Goal: Information Seeking & Learning: Compare options

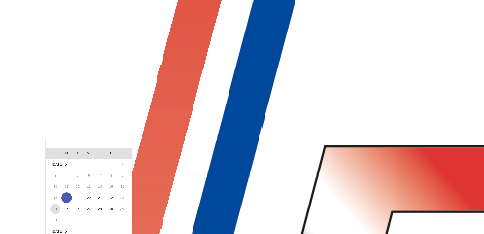
click at [53, 207] on span "24" at bounding box center [55, 209] width 10 height 10
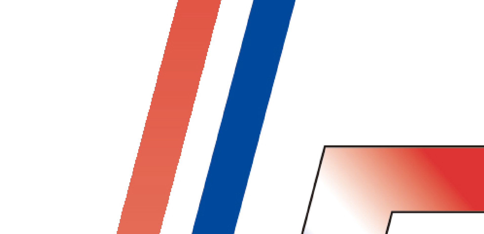
type input "CNSHA to DEHAM / [DATE]"
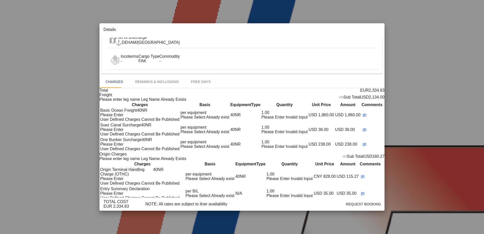
scroll to position [51, 0]
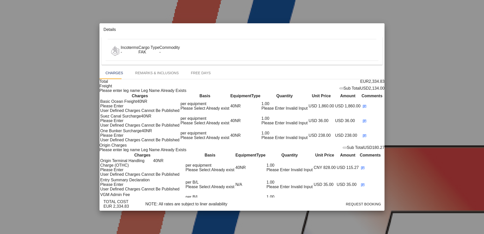
click at [382, 25] on div "Port of Loading ..." at bounding box center [368, 30] width 28 height 10
click at [384, 23] on div "Details" at bounding box center [241, 30] width 285 height 14
click at [372, 27] on md-icon "icon-close m-3 fg-AAA8AD cursor" at bounding box center [368, 30] width 6 height 6
